Goal: Task Accomplishment & Management: Complete application form

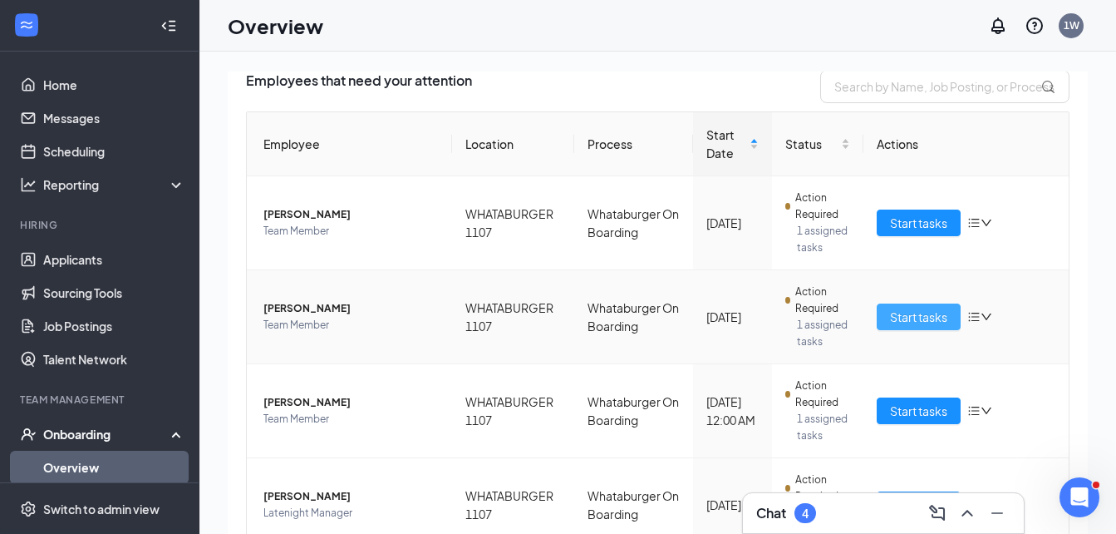
click at [909, 312] on span "Start tasks" at bounding box center [918, 316] width 57 height 18
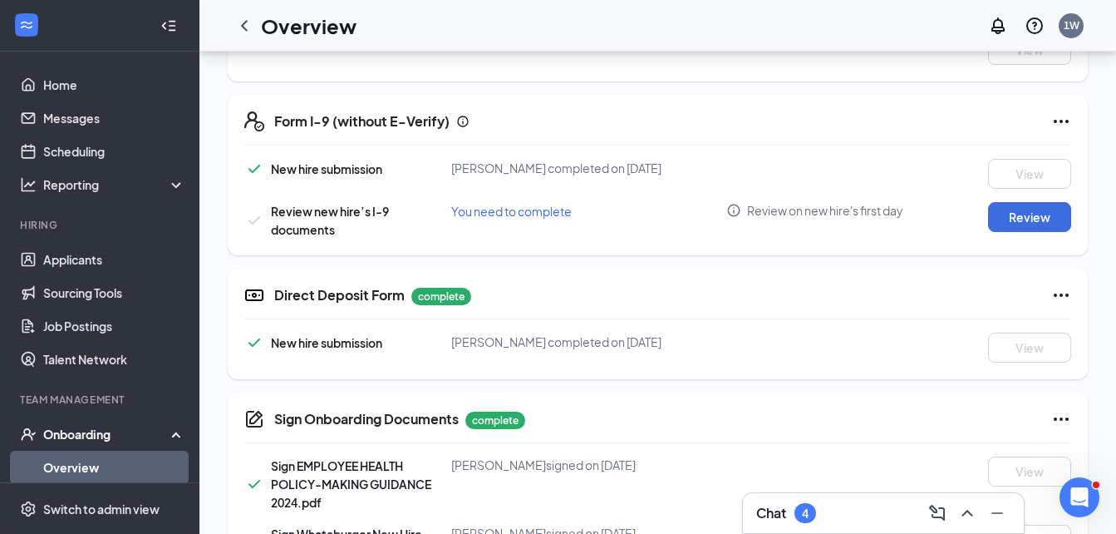
scroll to position [464, 0]
click at [1021, 218] on button "Review" at bounding box center [1029, 216] width 83 height 30
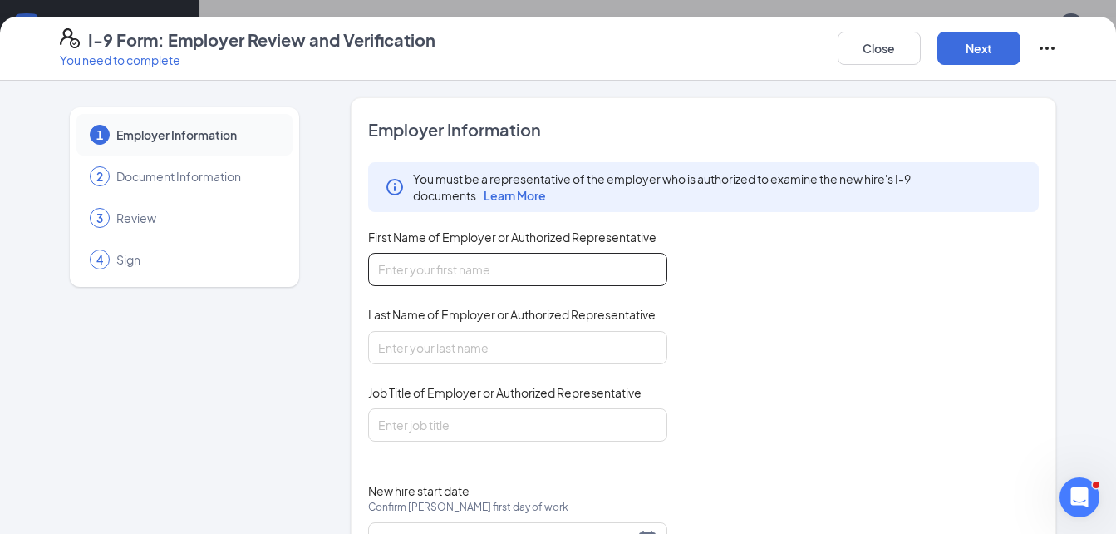
click at [386, 276] on input "First Name of Employer or Authorized Representative" at bounding box center [517, 269] width 299 height 33
type input "a"
type input "[PERSON_NAME]"
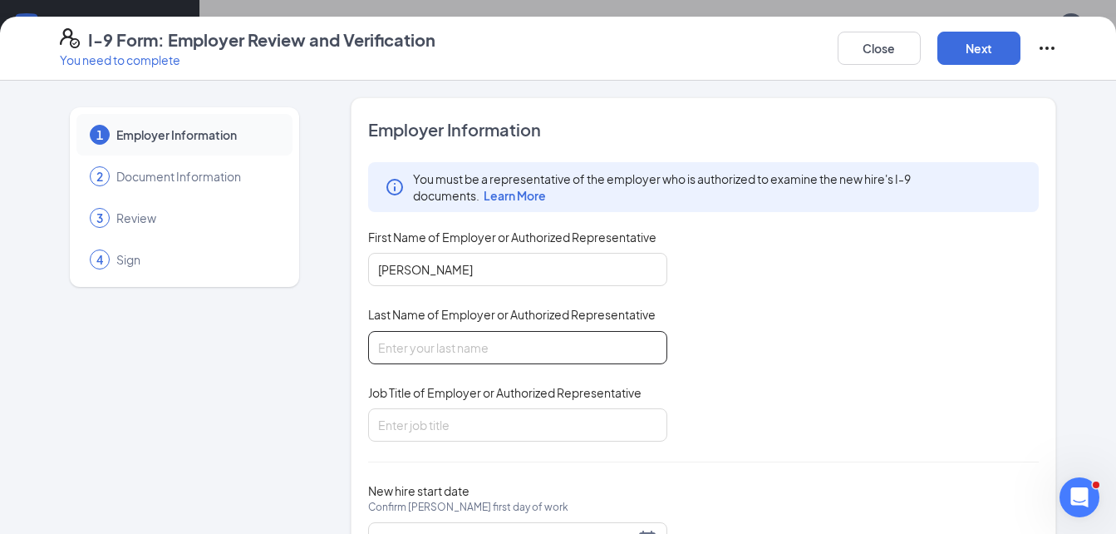
click at [395, 347] on input "Last Name of Employer or Authorized Representative" at bounding box center [517, 347] width 299 height 33
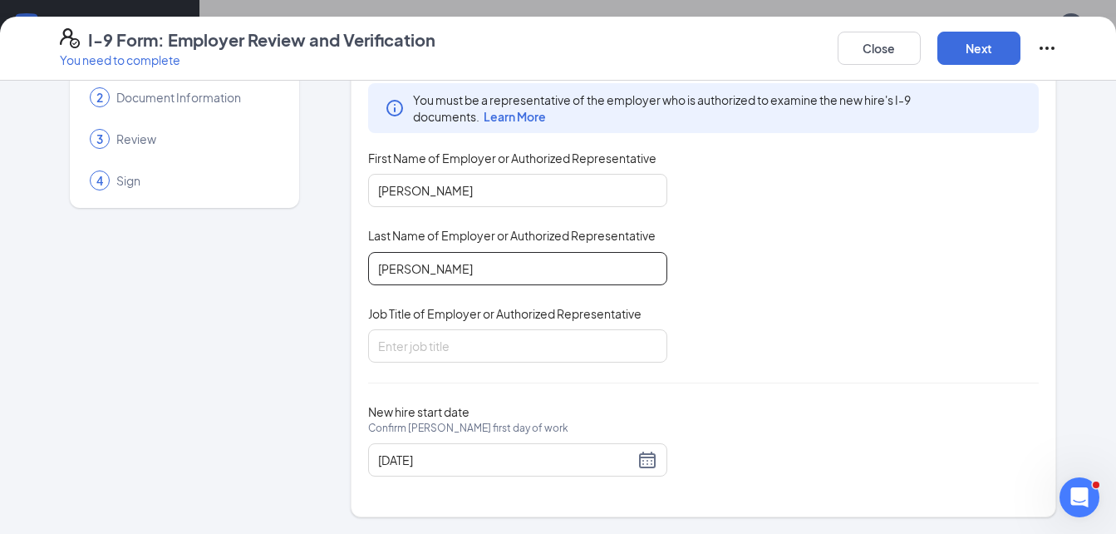
type input "[PERSON_NAME]"
click at [395, 347] on input "Job Title of Employer or Authorized Representative" at bounding box center [517, 345] width 299 height 33
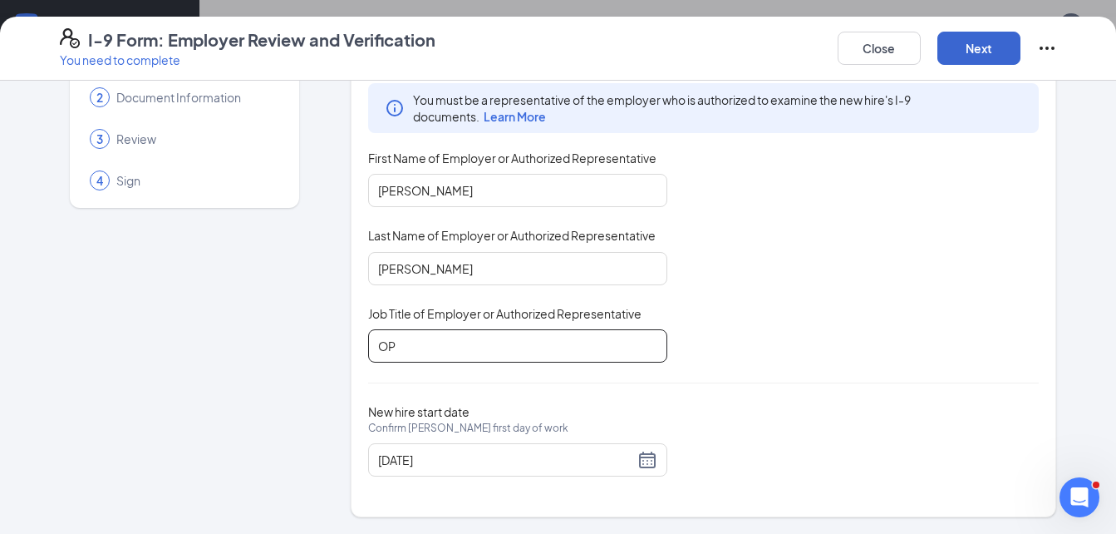
type input "OP"
click at [984, 50] on button "Next" at bounding box center [978, 48] width 83 height 33
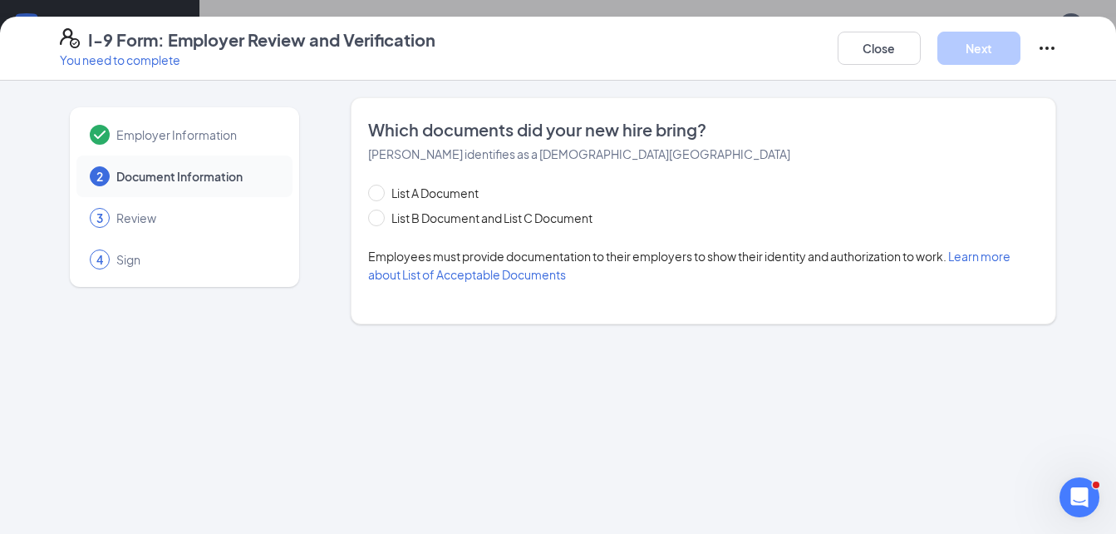
scroll to position [0, 0]
click at [373, 222] on span at bounding box center [376, 217] width 17 height 17
click at [373, 221] on input "List B Document and List C Document" at bounding box center [374, 215] width 12 height 12
radio input "true"
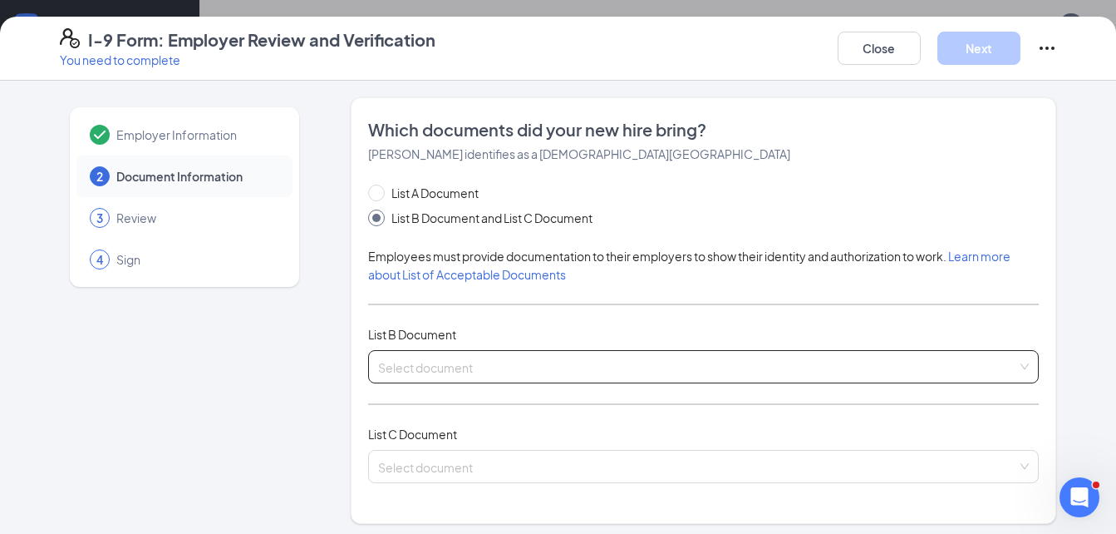
click at [427, 363] on input "search" at bounding box center [698, 363] width 640 height 25
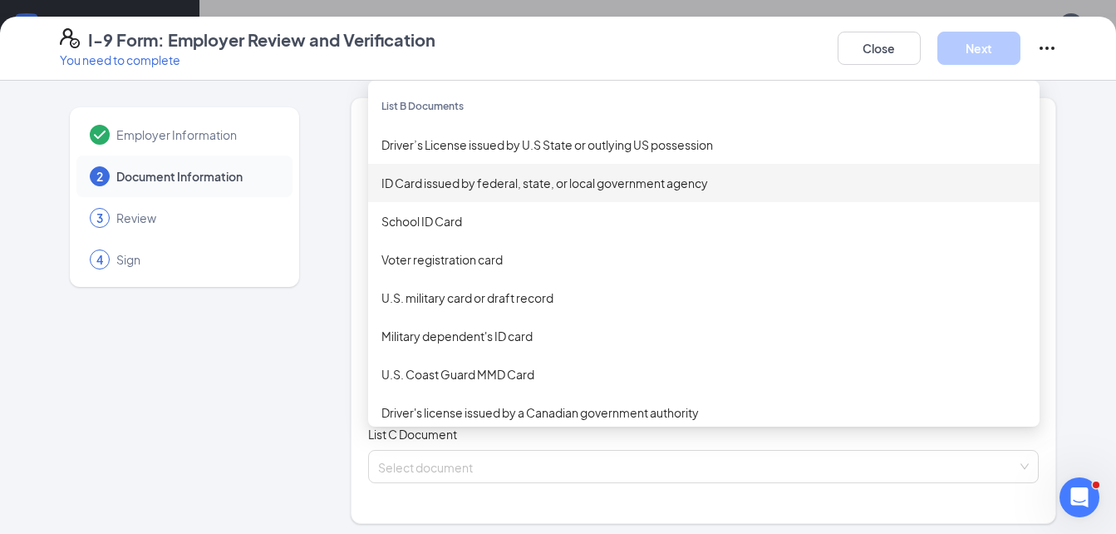
click at [439, 185] on div "ID Card issued by federal, state, or local government agency" at bounding box center [703, 183] width 645 height 18
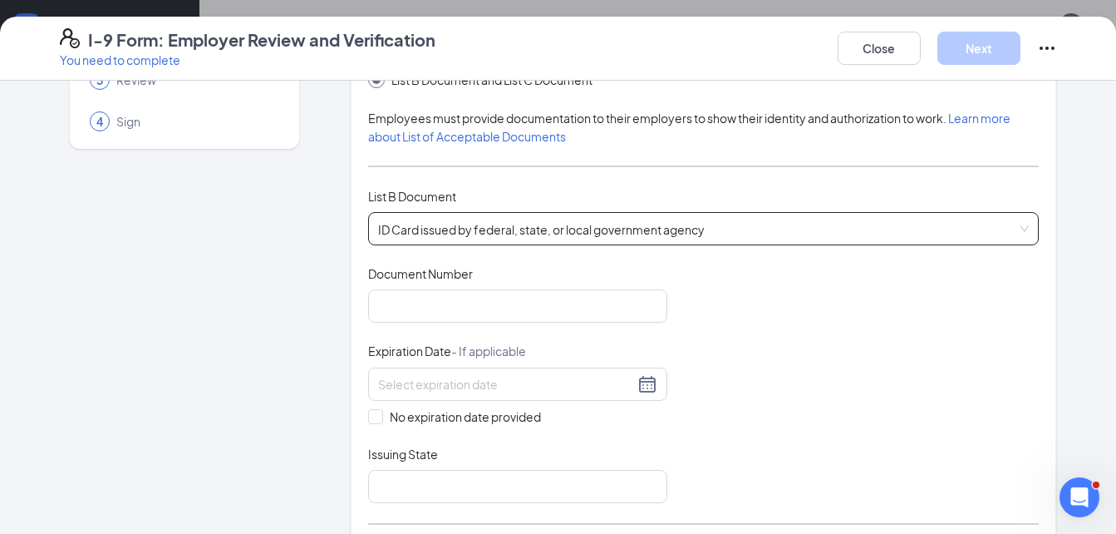
scroll to position [163, 0]
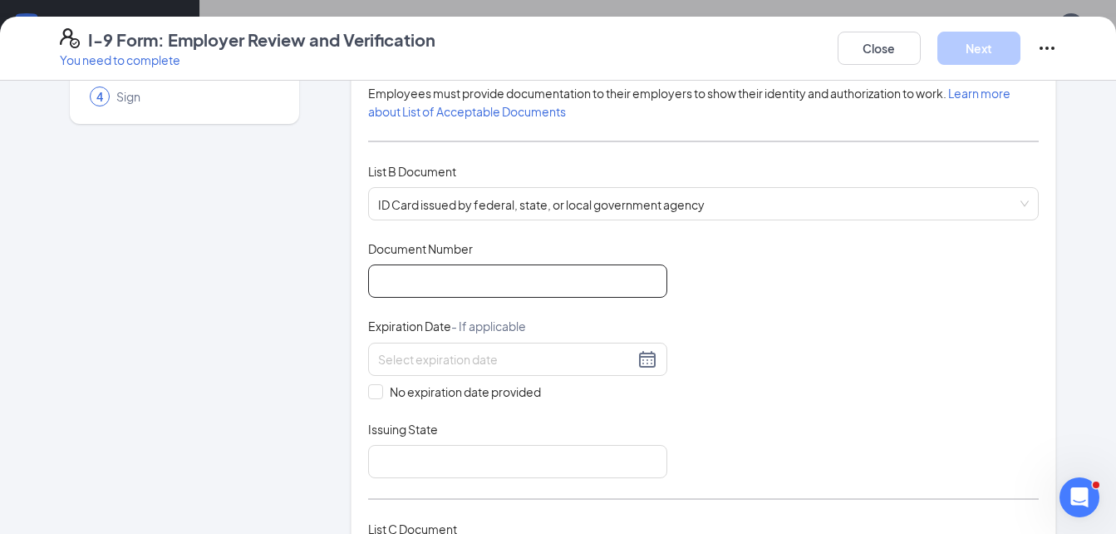
click at [418, 280] on input "Document Number" at bounding box center [517, 280] width 299 height 33
type input "49929891"
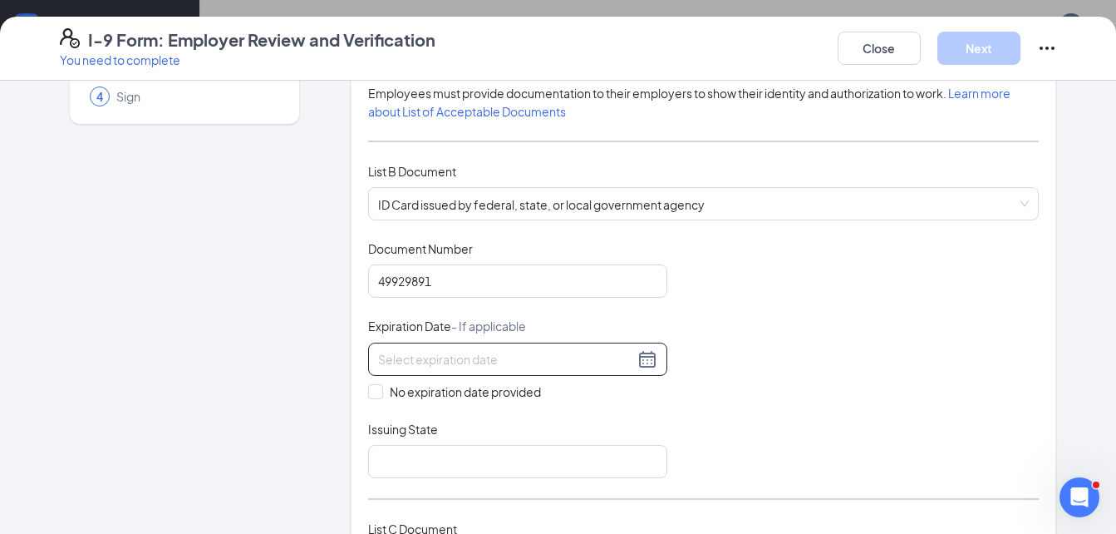
click at [456, 352] on input at bounding box center [506, 359] width 256 height 18
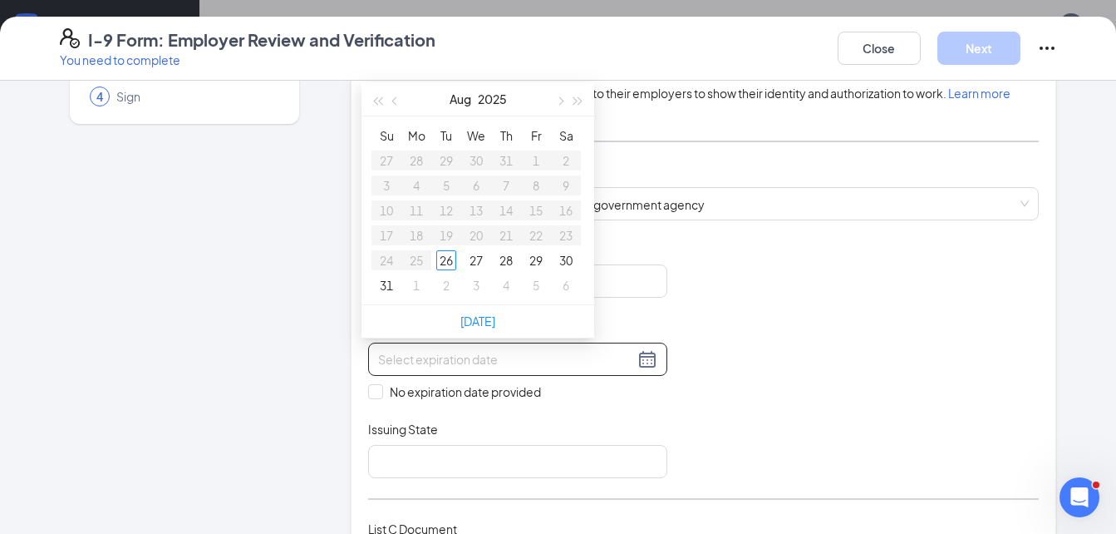
type input "[DATE]"
click at [574, 103] on span "button" at bounding box center [578, 101] width 8 height 8
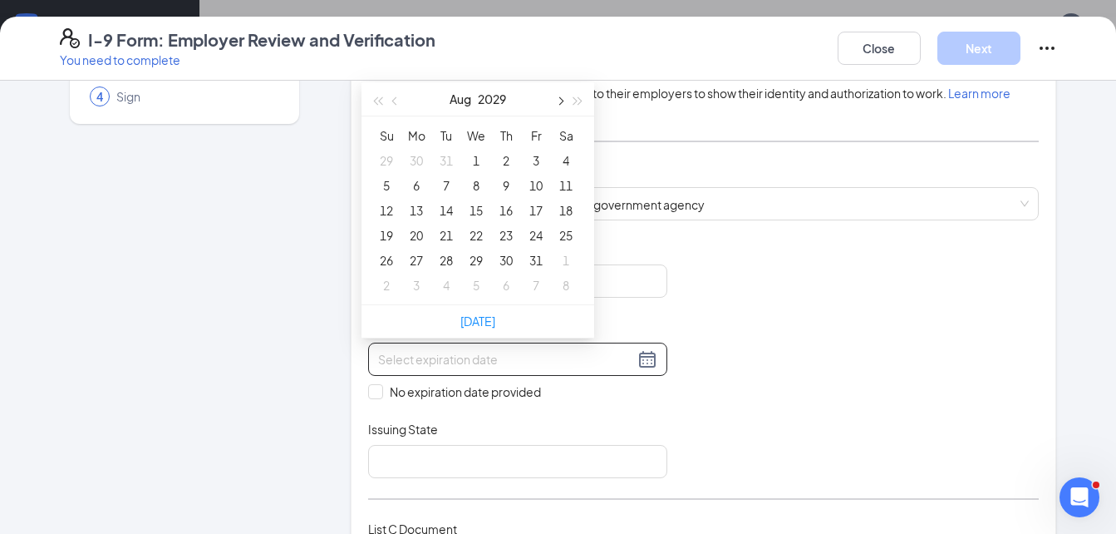
click at [558, 102] on span "button" at bounding box center [559, 101] width 8 height 8
click at [397, 99] on span "button" at bounding box center [396, 101] width 8 height 8
type input "[DATE]"
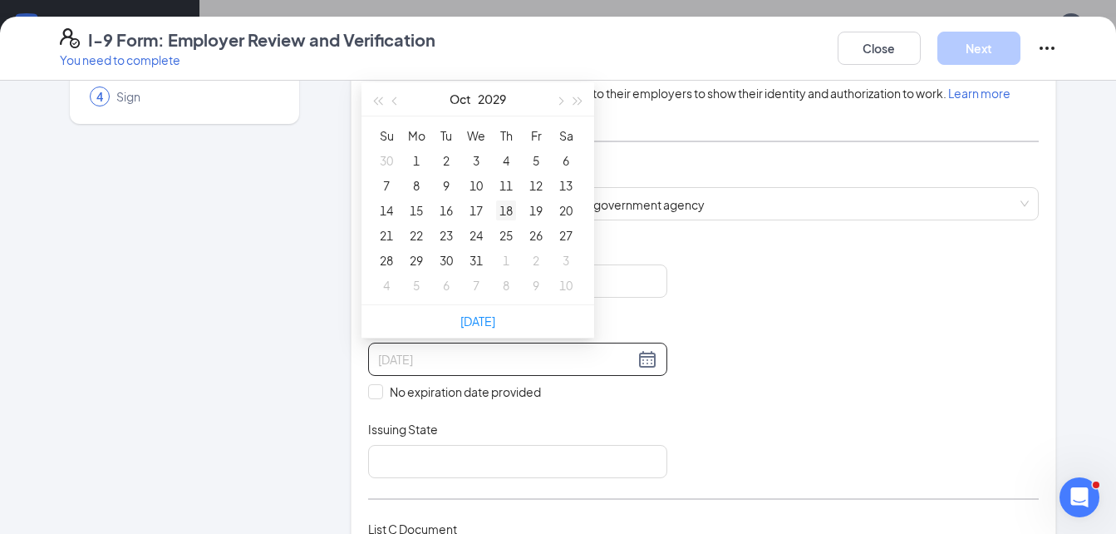
click at [511, 209] on div "18" at bounding box center [506, 210] width 20 height 20
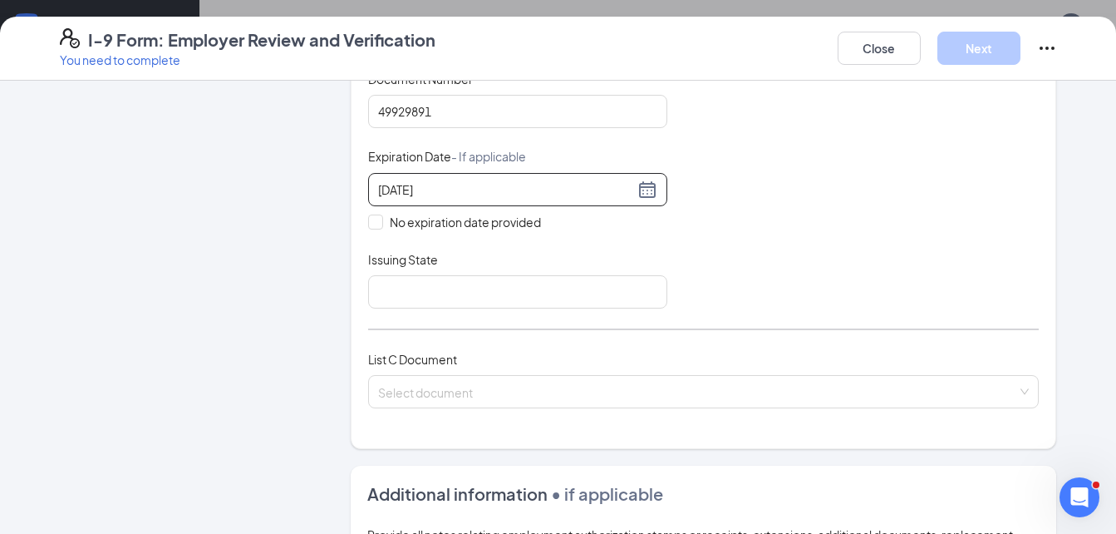
scroll to position [333, 0]
click at [469, 289] on input "Issuing State" at bounding box center [517, 290] width 299 height 33
type input "[US_STATE]"
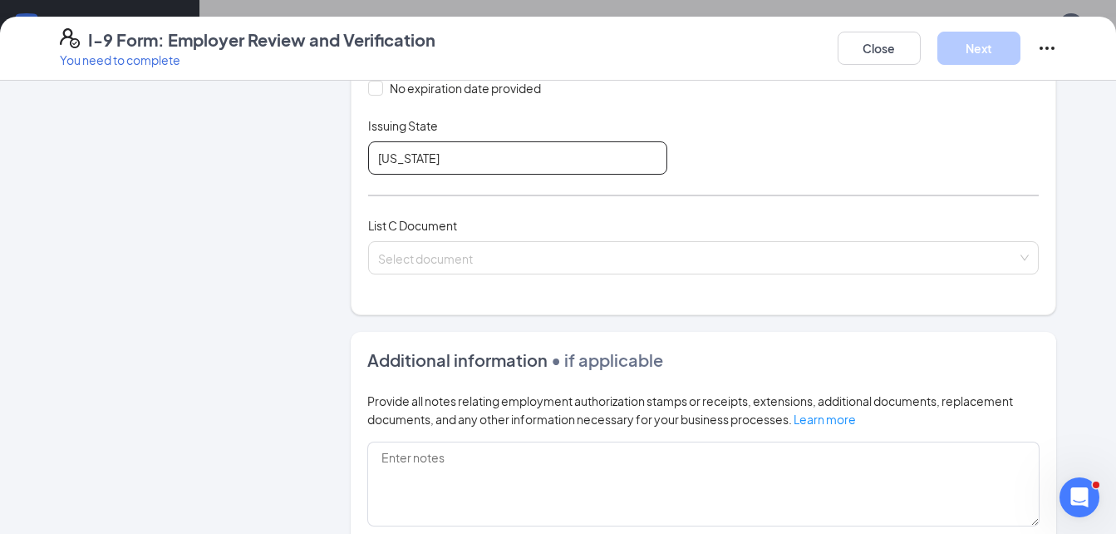
scroll to position [467, 0]
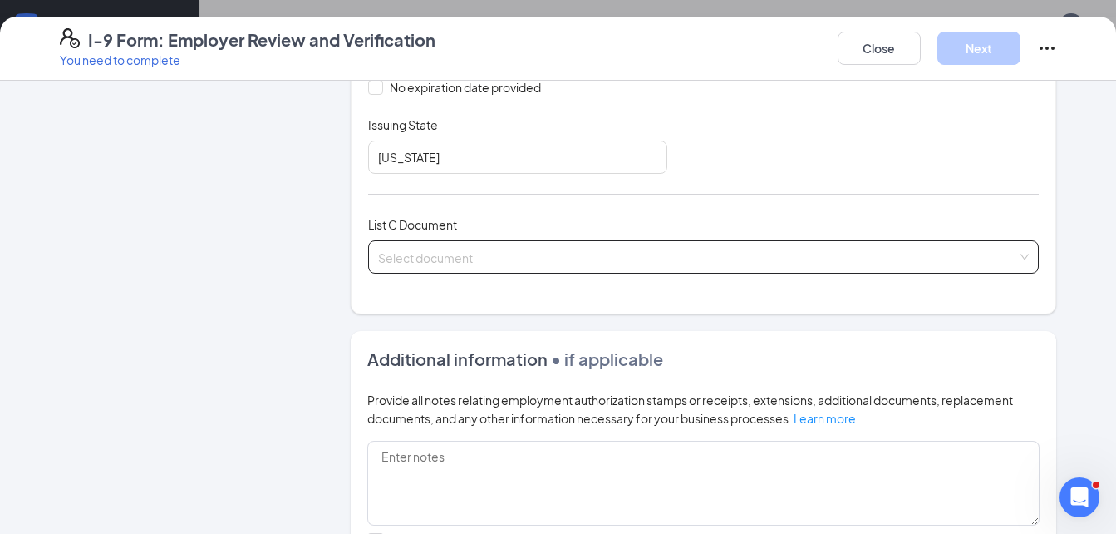
click at [435, 256] on div "Select document Unrestricted Social Security Card Certification of Birth Abroad…" at bounding box center [703, 256] width 671 height 33
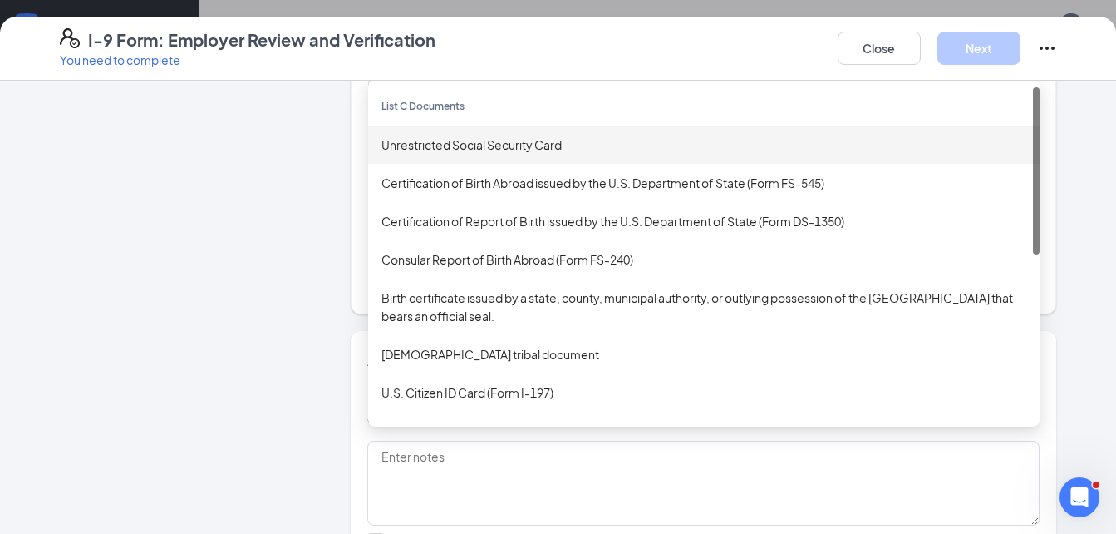
click at [439, 145] on div "Unrestricted Social Security Card" at bounding box center [703, 144] width 645 height 18
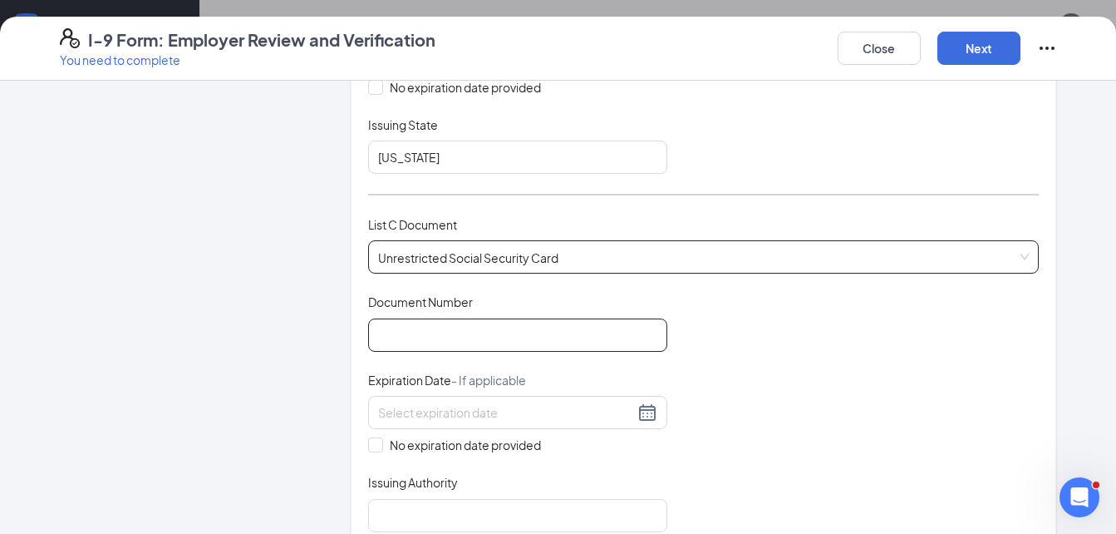
click at [414, 332] on input "Document Number" at bounding box center [517, 334] width 299 height 33
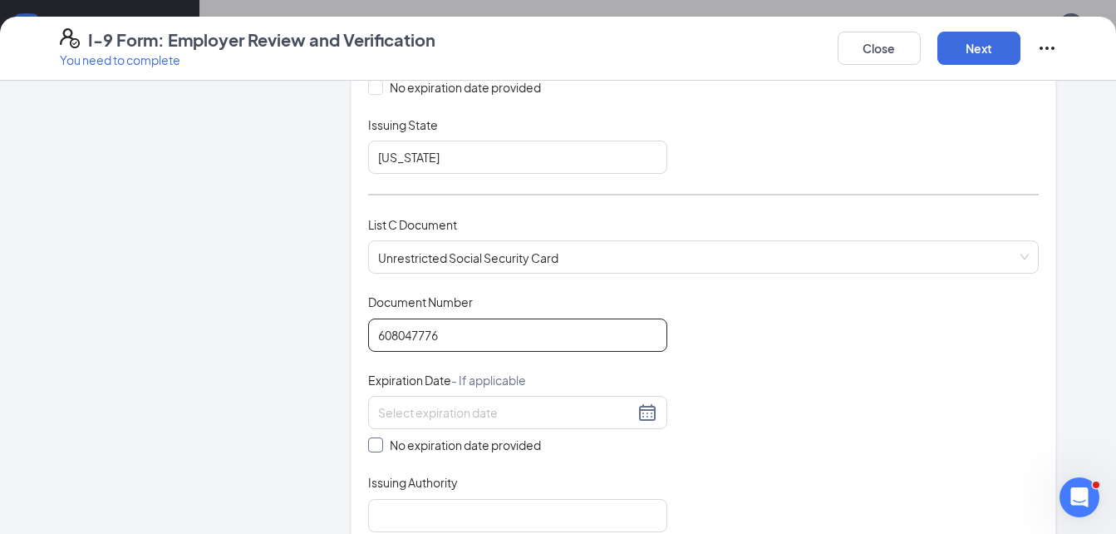
type input "608047776"
click at [371, 450] on span at bounding box center [375, 444] width 15 height 15
click at [371, 449] on input "No expiration date provided" at bounding box center [374, 443] width 12 height 12
checkbox input "true"
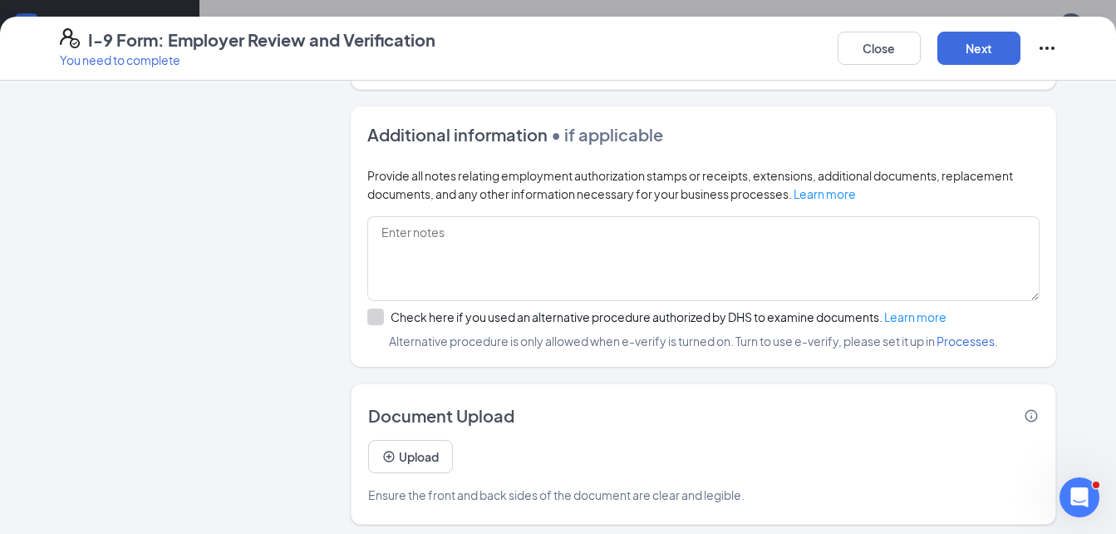
scroll to position [960, 0]
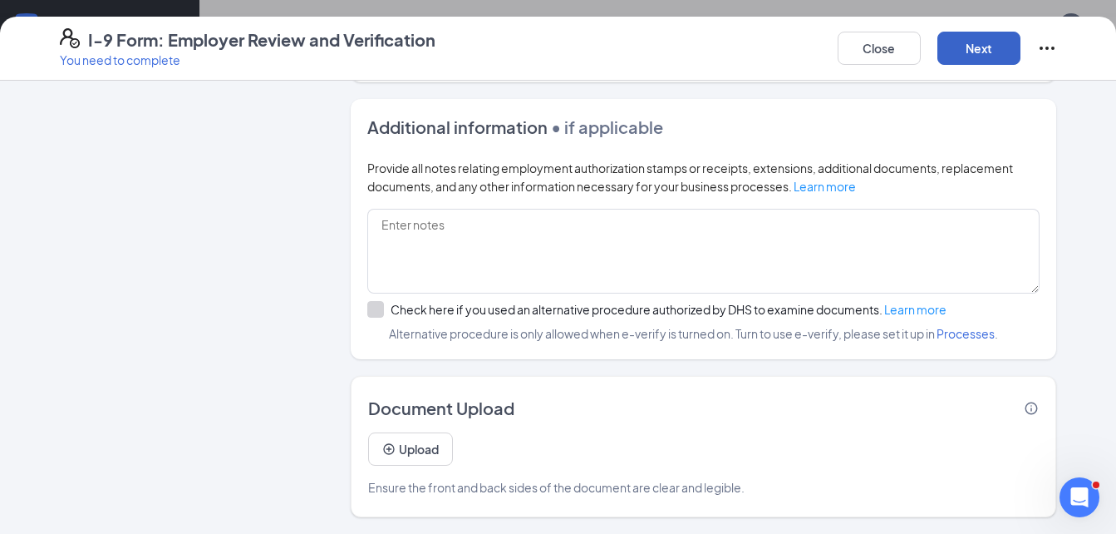
click at [983, 50] on button "Next" at bounding box center [978, 48] width 83 height 33
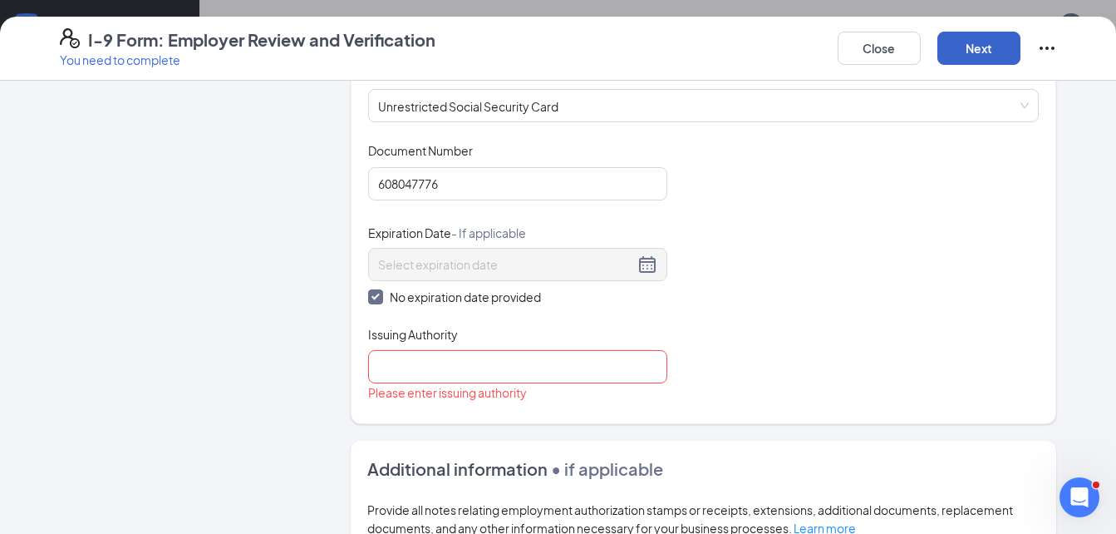
scroll to position [608, 0]
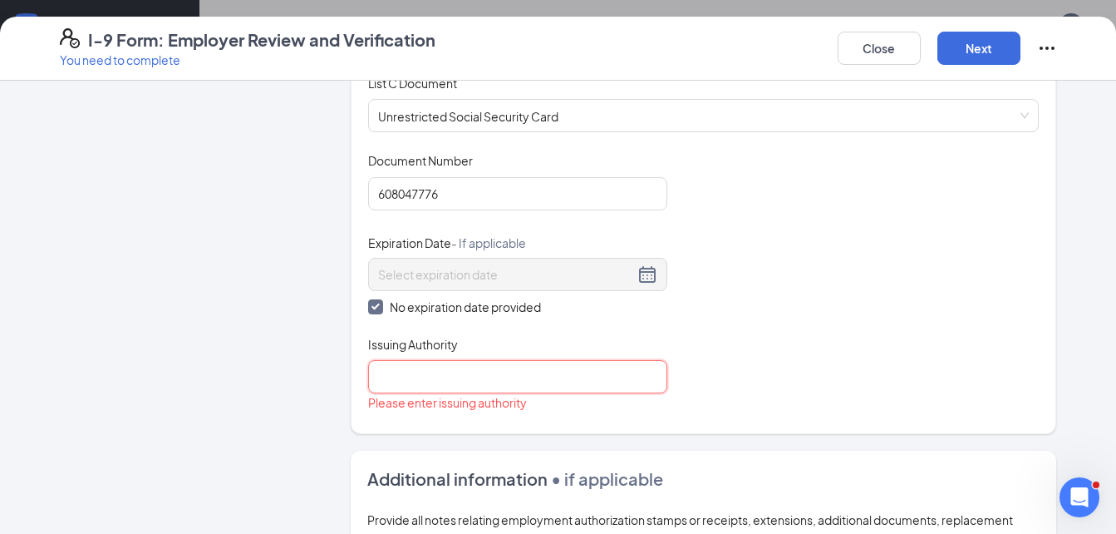
click at [428, 375] on input "Issuing Authority" at bounding box center [517, 376] width 299 height 33
type input "Social Security Administration"
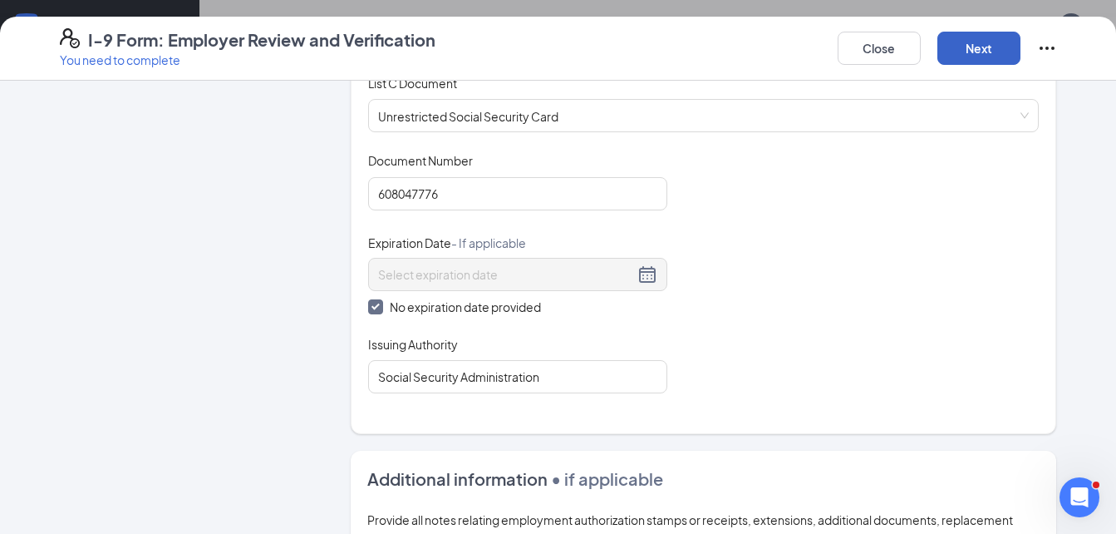
click at [994, 52] on button "Next" at bounding box center [978, 48] width 83 height 33
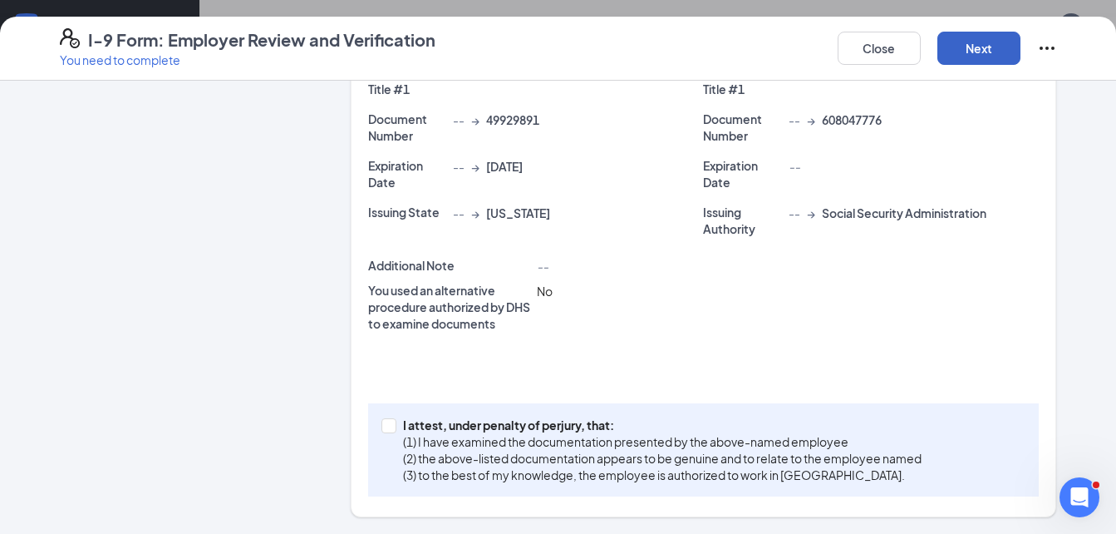
scroll to position [407, 0]
click at [971, 55] on button "Next" at bounding box center [978, 48] width 83 height 33
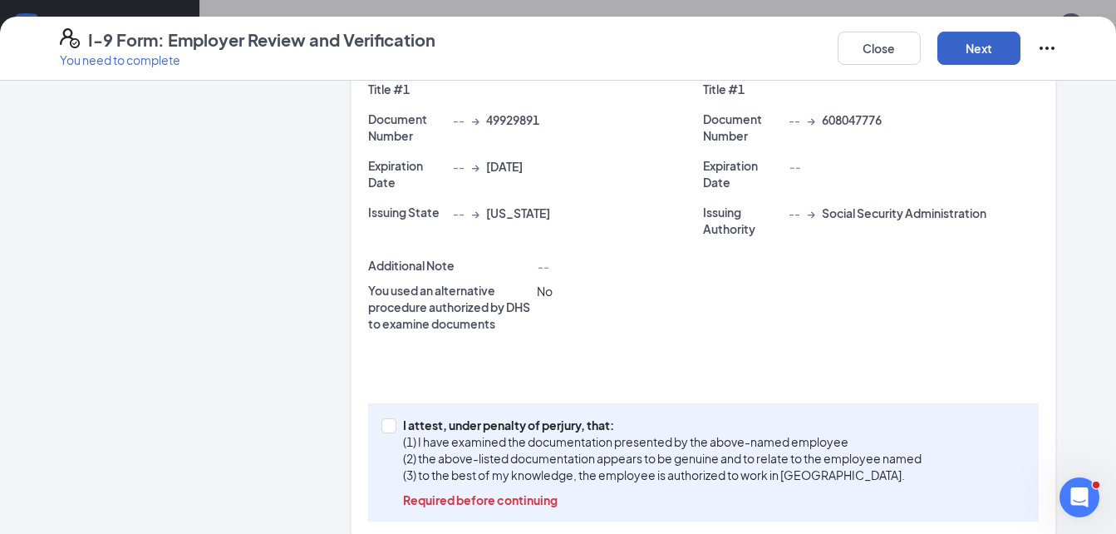
scroll to position [432, 0]
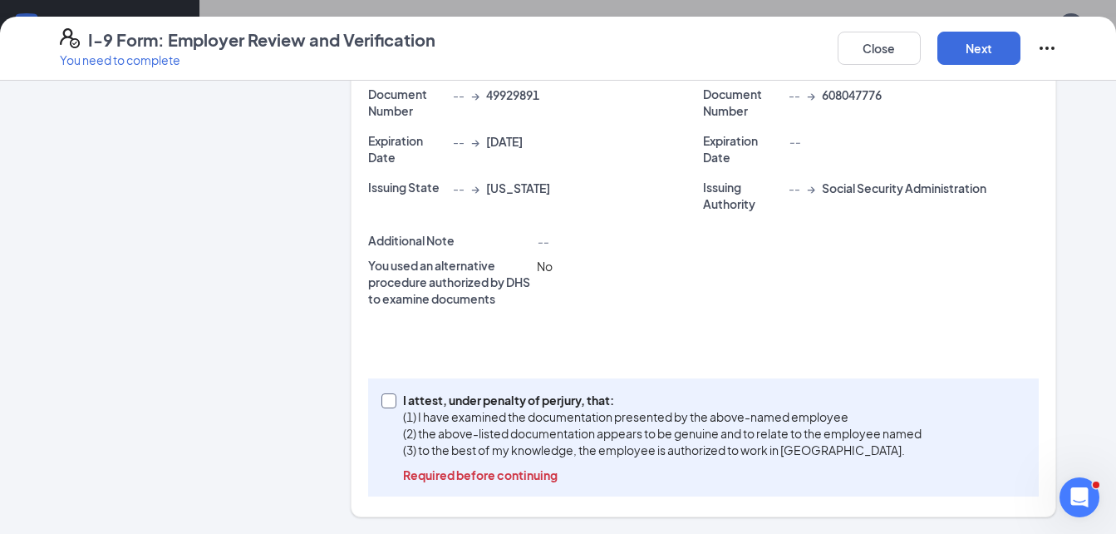
click at [386, 396] on span at bounding box center [388, 400] width 15 height 15
click at [386, 396] on input "I attest, under penalty of [PERSON_NAME], that: (1) I have examined the documen…" at bounding box center [387, 399] width 12 height 12
checkbox input "true"
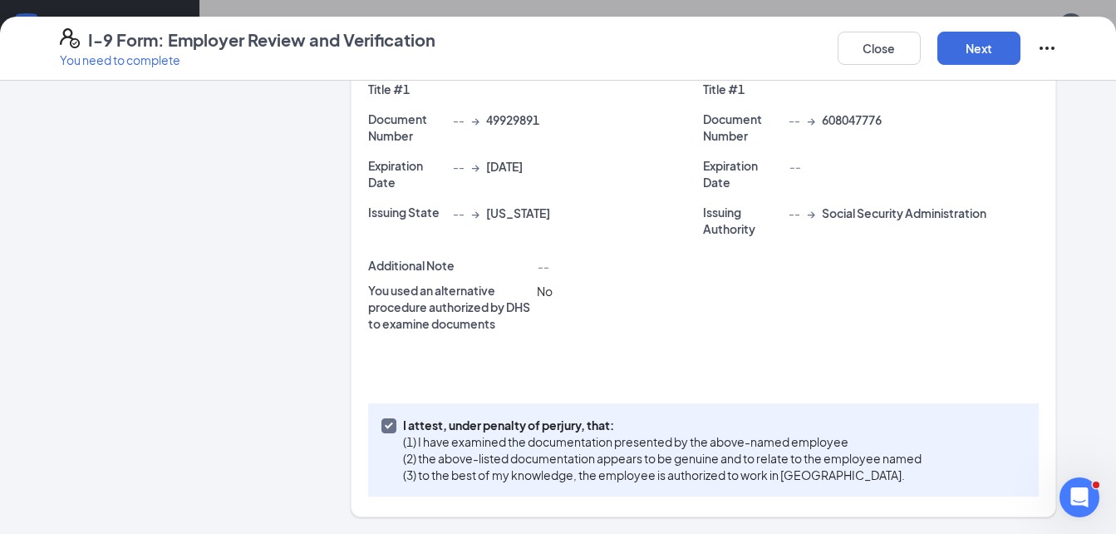
scroll to position [407, 0]
click at [970, 42] on button "Next" at bounding box center [978, 48] width 83 height 33
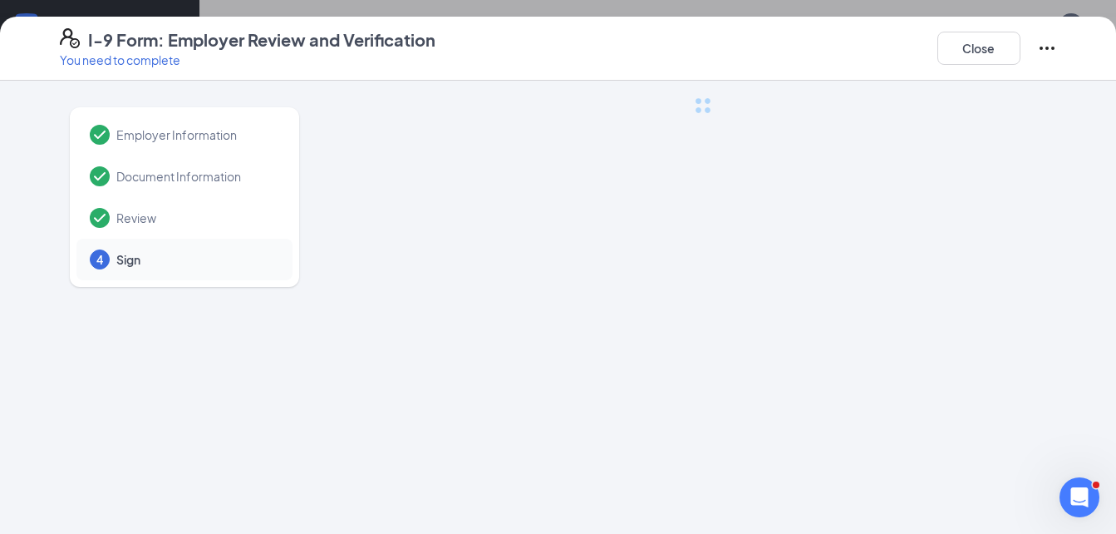
scroll to position [0, 0]
